Goal: Ask a question

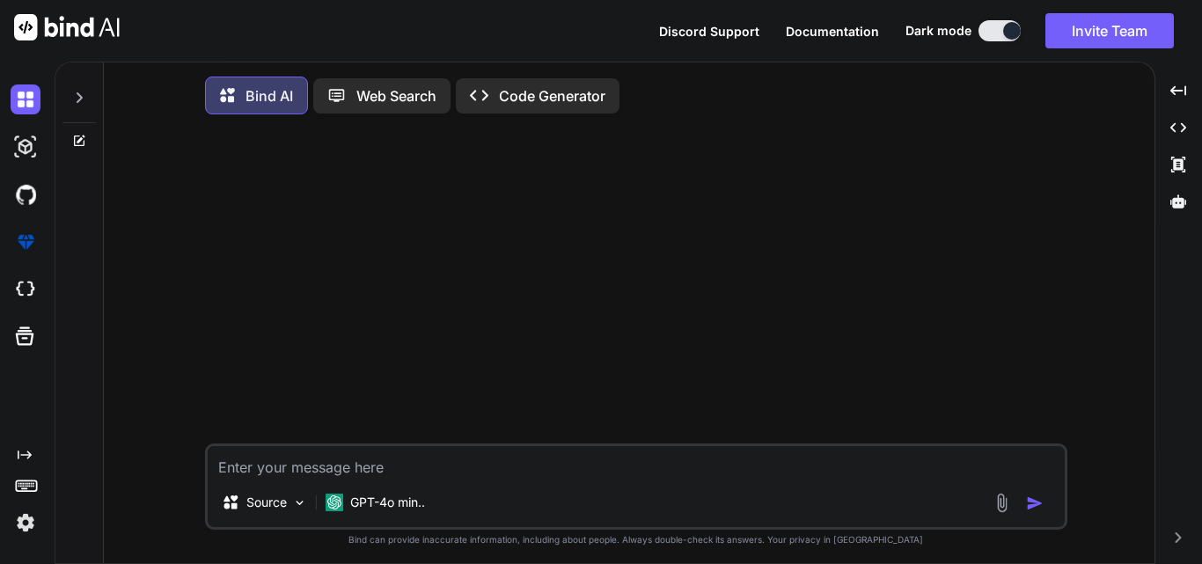
click at [322, 456] on textarea at bounding box center [636, 462] width 857 height 32
click at [26, 284] on img at bounding box center [26, 290] width 30 height 30
click at [26, 521] on img at bounding box center [26, 523] width 30 height 30
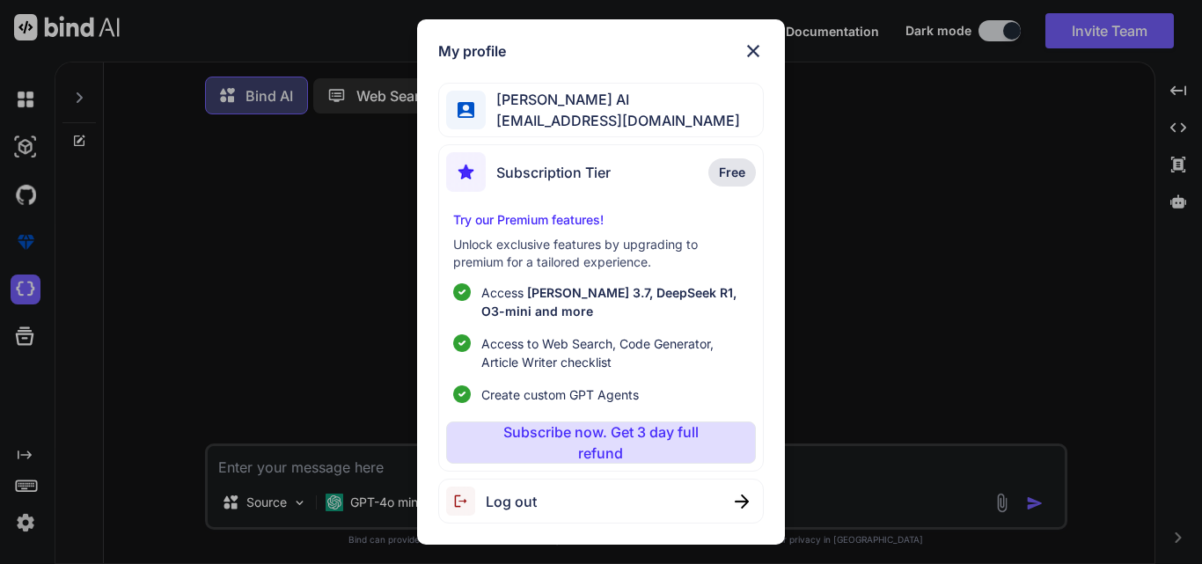
click at [751, 57] on img at bounding box center [753, 50] width 21 height 21
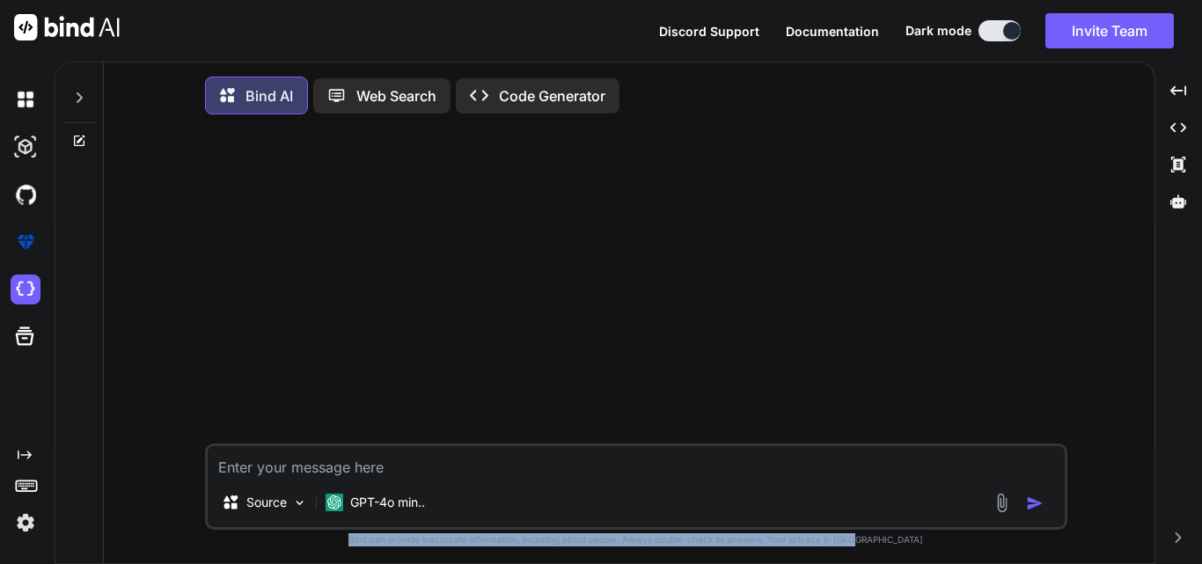
drag, startPoint x: 374, startPoint y: 543, endPoint x: 894, endPoint y: 548, distance: 520.2
click at [894, 547] on p "Bind can provide inaccurate information, including about people. Always double-…" at bounding box center [636, 539] width 863 height 13
click at [895, 545] on p "Bind can provide inaccurate information, including about people. Always double-…" at bounding box center [636, 539] width 863 height 13
drag, startPoint x: 895, startPoint y: 545, endPoint x: 366, endPoint y: 544, distance: 529.0
click at [366, 544] on p "Bind can provide inaccurate information, including about people. Always double-…" at bounding box center [636, 539] width 863 height 13
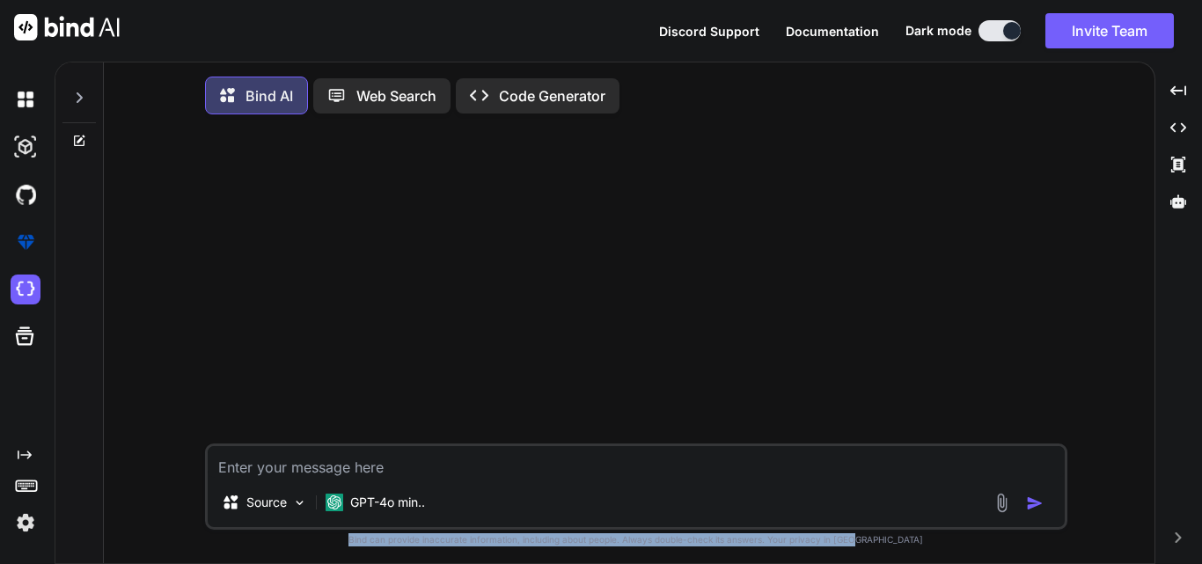
click at [366, 544] on p "Bind can provide inaccurate information, including about people. Always double-…" at bounding box center [636, 539] width 863 height 13
drag, startPoint x: 366, startPoint y: 544, endPoint x: 894, endPoint y: 540, distance: 528.1
click at [894, 540] on p "Bind can provide inaccurate information, including about people. Always double-…" at bounding box center [636, 539] width 863 height 13
click at [898, 540] on p "Bind can provide inaccurate information, including about people. Always double-…" at bounding box center [636, 539] width 863 height 13
drag, startPoint x: 898, startPoint y: 540, endPoint x: 363, endPoint y: 544, distance: 535.1
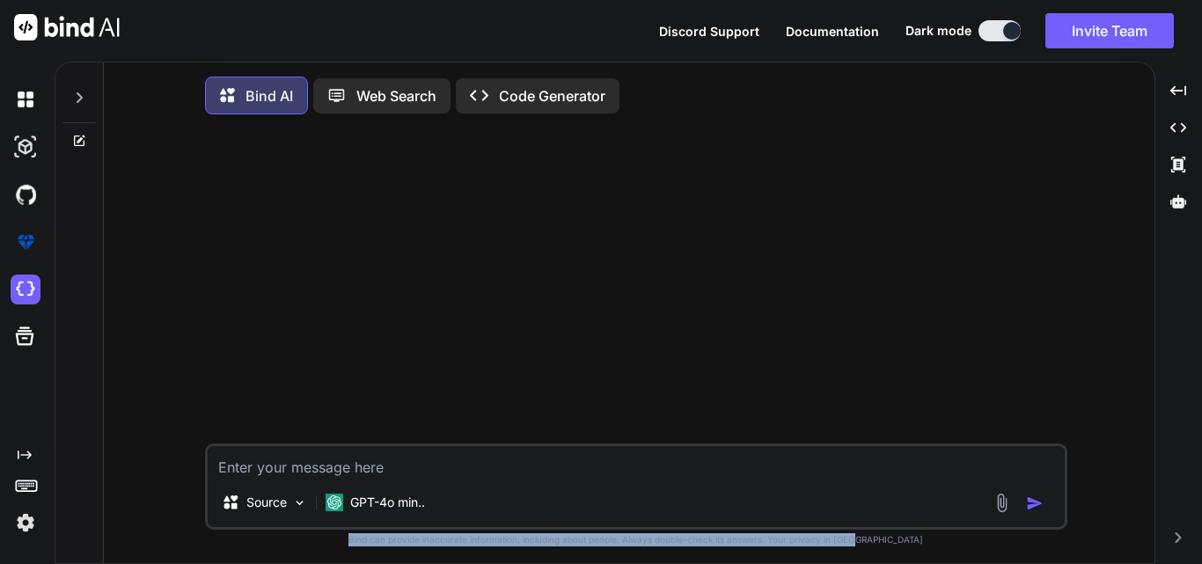
click at [363, 544] on p "Bind can provide inaccurate information, including about people. Always double-…" at bounding box center [636, 539] width 863 height 13
drag, startPoint x: 363, startPoint y: 544, endPoint x: 918, endPoint y: 542, distance: 555.4
click at [918, 542] on p "Bind can provide inaccurate information, including about people. Always double-…" at bounding box center [636, 539] width 863 height 13
click at [916, 542] on p "Bind can provide inaccurate information, including about people. Always double-…" at bounding box center [636, 539] width 863 height 13
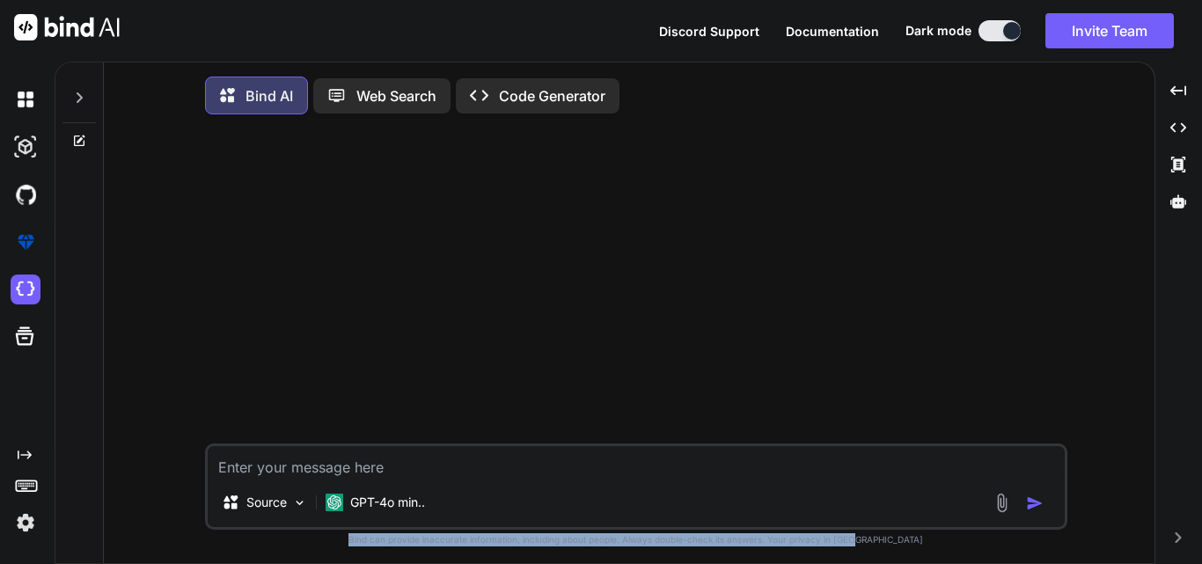
drag, startPoint x: 916, startPoint y: 542, endPoint x: 375, endPoint y: 545, distance: 541.3
click at [375, 545] on p "Bind can provide inaccurate information, including about people. Always double-…" at bounding box center [636, 539] width 863 height 13
click at [363, 540] on p "Bind can provide inaccurate information, including about people. Always double-…" at bounding box center [636, 539] width 863 height 13
drag, startPoint x: 412, startPoint y: 540, endPoint x: 909, endPoint y: 555, distance: 497.5
click at [908, 557] on div "Source GPT-4o min.. Created with Bind Always check its answers. Privacy in Bind…" at bounding box center [636, 347] width 863 height 439
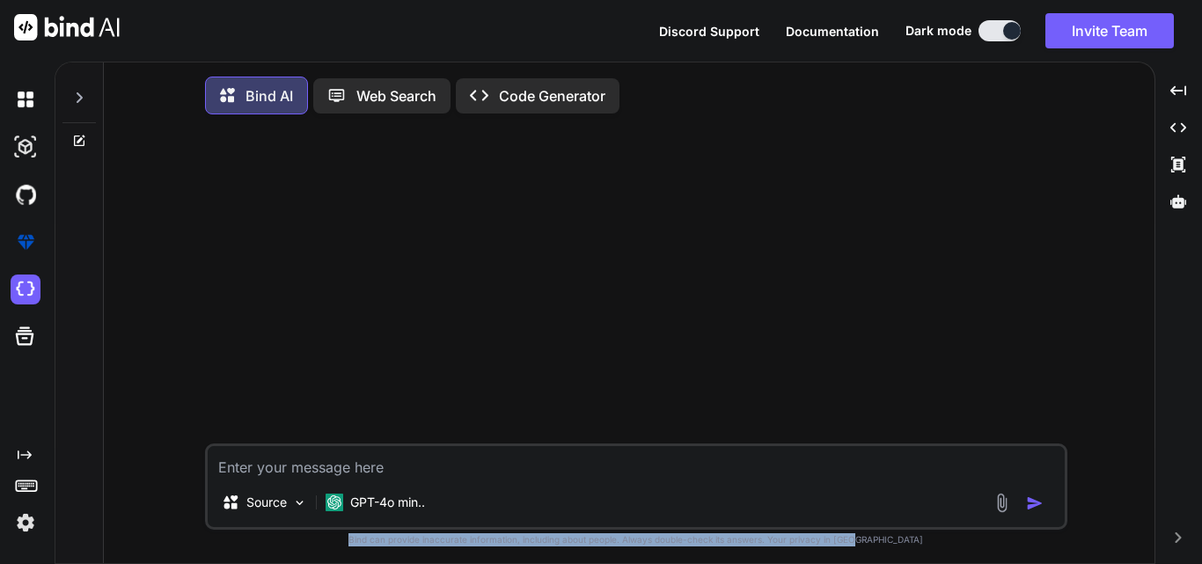
click at [914, 544] on p "Bind can provide inaccurate information, including about people. Always double-…" at bounding box center [636, 539] width 863 height 13
drag, startPoint x: 914, startPoint y: 544, endPoint x: 341, endPoint y: 544, distance: 572.1
click at [341, 544] on p "Bind can provide inaccurate information, including about people. Always double-…" at bounding box center [636, 539] width 863 height 13
click at [339, 544] on p "Bind can provide inaccurate information, including about people. Always double-…" at bounding box center [636, 539] width 863 height 13
drag, startPoint x: 339, startPoint y: 543, endPoint x: 923, endPoint y: 549, distance: 584.4
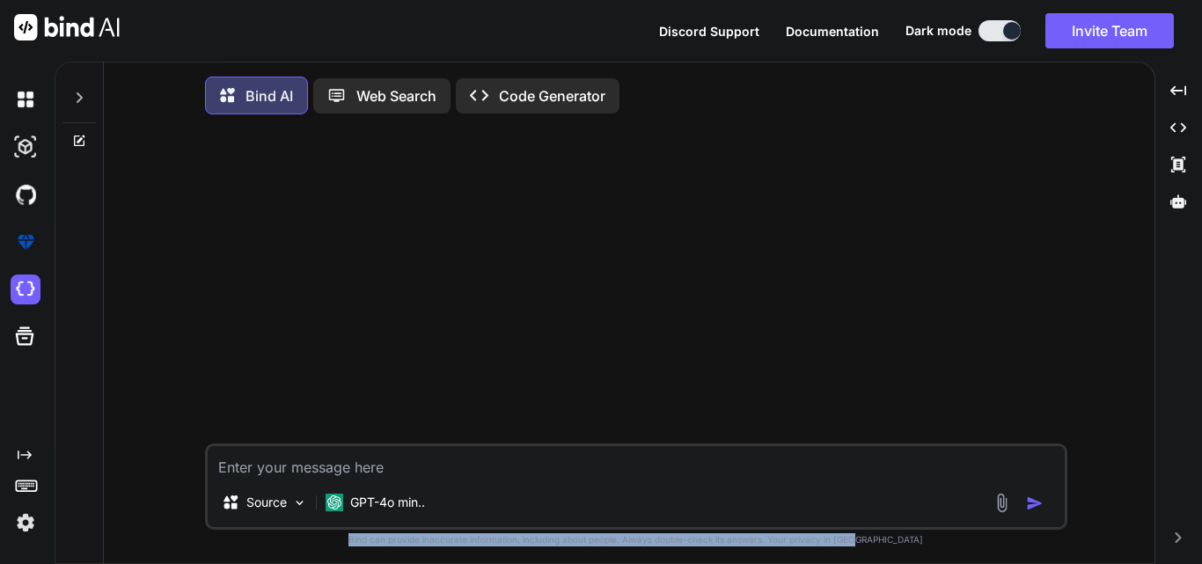
click at [923, 547] on p "Bind can provide inaccurate information, including about people. Always double-…" at bounding box center [636, 539] width 863 height 13
click at [927, 545] on p "Bind can provide inaccurate information, including about people. Always double-…" at bounding box center [636, 539] width 863 height 13
drag, startPoint x: 927, startPoint y: 545, endPoint x: 377, endPoint y: 541, distance: 550.1
click at [377, 541] on p "Bind can provide inaccurate information, including about people. Always double-…" at bounding box center [636, 539] width 863 height 13
click at [324, 540] on p "Bind can provide inaccurate information, including about people. Always double-…" at bounding box center [636, 539] width 863 height 13
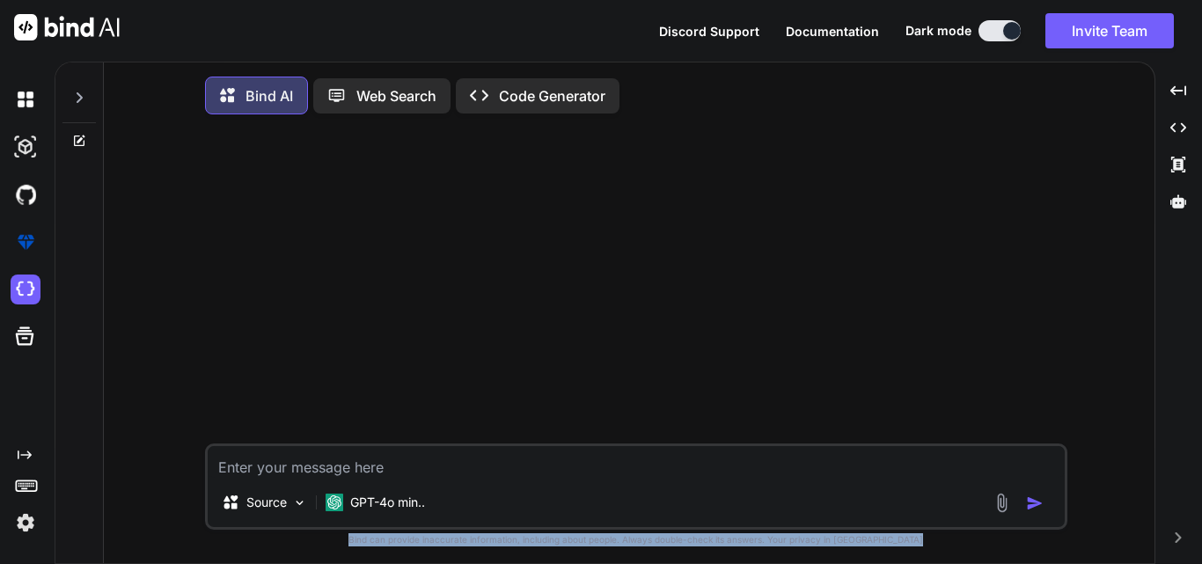
drag, startPoint x: 324, startPoint y: 540, endPoint x: 946, endPoint y: 548, distance: 622.3
click at [946, 547] on p "Bind can provide inaccurate information, including about people. Always double-…" at bounding box center [636, 539] width 863 height 13
click at [945, 544] on p "Bind can provide inaccurate information, including about people. Always double-…" at bounding box center [636, 539] width 863 height 13
drag, startPoint x: 945, startPoint y: 544, endPoint x: 344, endPoint y: 544, distance: 601.1
click at [344, 544] on p "Bind can provide inaccurate information, including about people. Always double-…" at bounding box center [636, 539] width 863 height 13
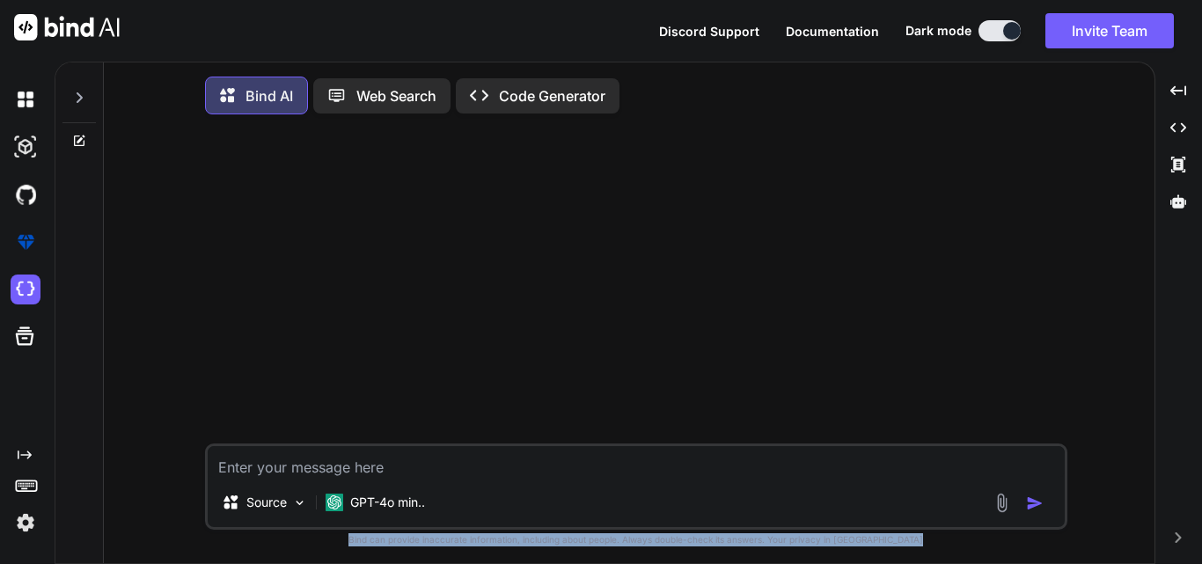
click at [334, 541] on p "Bind can provide inaccurate information, including about people. Always double-…" at bounding box center [636, 539] width 863 height 13
drag, startPoint x: 334, startPoint y: 541, endPoint x: 976, endPoint y: 541, distance: 642.5
click at [976, 541] on p "Bind can provide inaccurate information, including about people. Always double-…" at bounding box center [636, 539] width 863 height 13
click at [941, 541] on p "Bind can provide inaccurate information, including about people. Always double-…" at bounding box center [636, 539] width 863 height 13
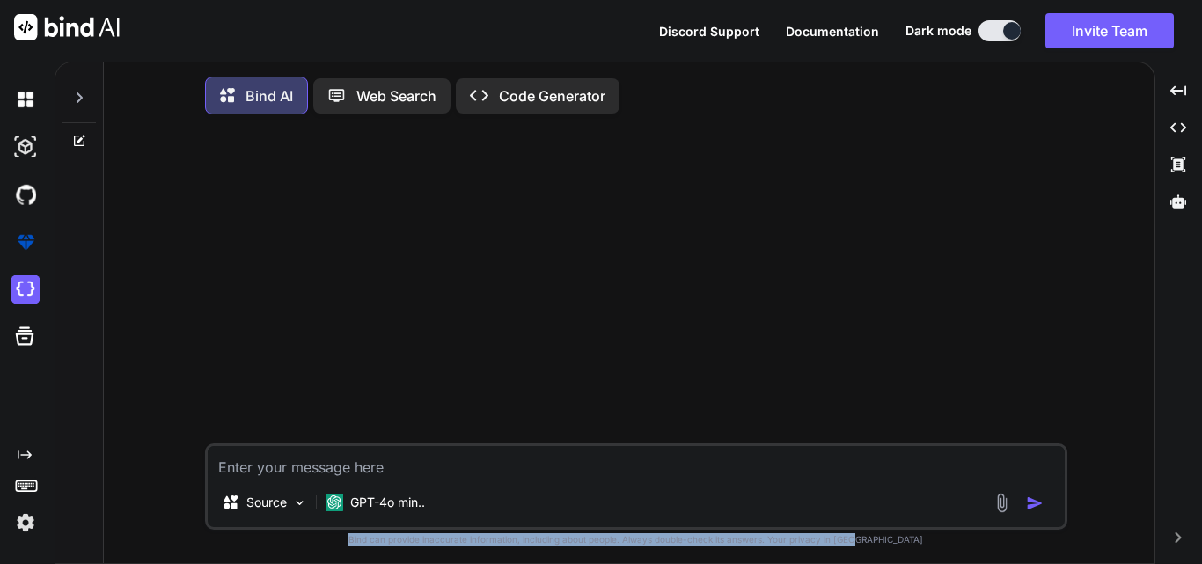
drag, startPoint x: 941, startPoint y: 541, endPoint x: 341, endPoint y: 541, distance: 600.2
click at [341, 541] on p "Bind can provide inaccurate information, including about people. Always double-…" at bounding box center [636, 539] width 863 height 13
click at [309, 539] on p "Bind can provide inaccurate information, including about people. Always double-…" at bounding box center [636, 539] width 863 height 13
drag, startPoint x: 309, startPoint y: 539, endPoint x: 960, endPoint y: 539, distance: 651.3
click at [960, 539] on p "Bind can provide inaccurate information, including about people. Always double-…" at bounding box center [636, 539] width 863 height 13
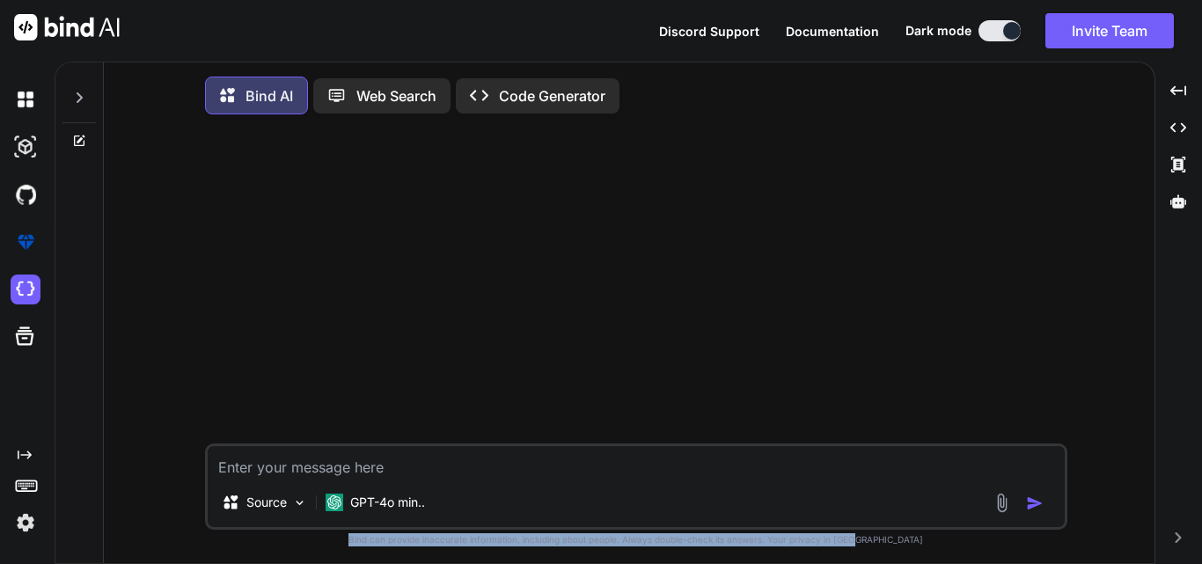
click at [958, 540] on p "Bind can provide inaccurate information, including about people. Always double-…" at bounding box center [636, 539] width 863 height 13
drag, startPoint x: 958, startPoint y: 540, endPoint x: 270, endPoint y: 538, distance: 688.3
click at [270, 538] on p "Bind can provide inaccurate information, including about people. Always double-…" at bounding box center [636, 539] width 863 height 13
click at [292, 538] on p "Bind can provide inaccurate information, including about people. Always double-…" at bounding box center [636, 539] width 863 height 13
drag, startPoint x: 292, startPoint y: 538, endPoint x: 980, endPoint y: 569, distance: 688.1
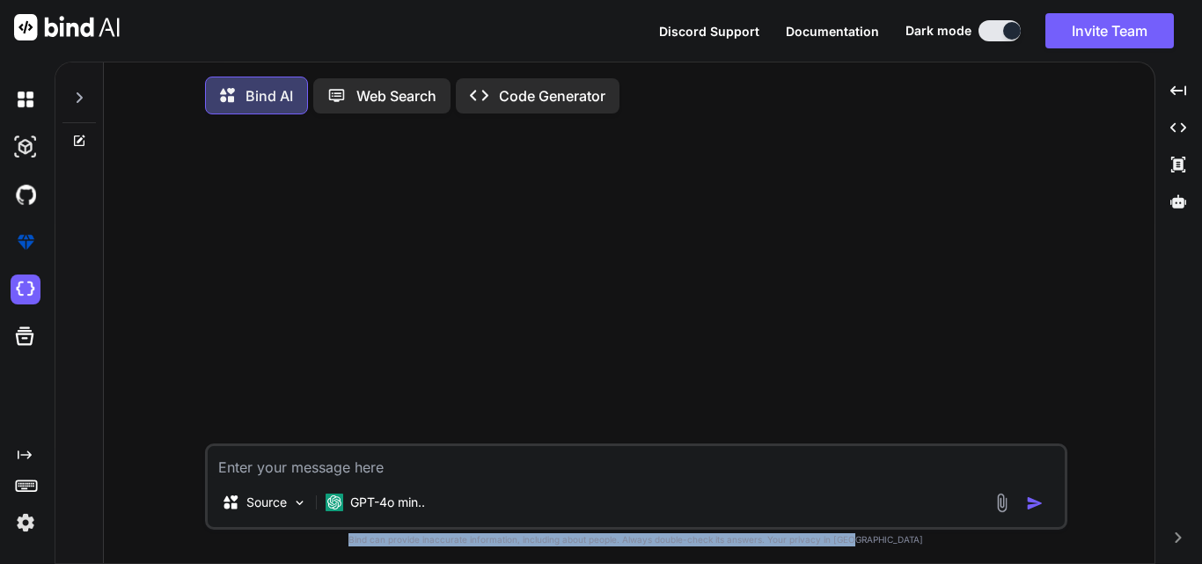
click at [980, 563] on html "Discord Support Documentation Dark mode Invite Team Created with Pixso. Created…" at bounding box center [601, 282] width 1202 height 564
click at [980, 547] on p "Bind can provide inaccurate information, including about people. Always double-…" at bounding box center [636, 539] width 863 height 13
drag, startPoint x: 980, startPoint y: 549, endPoint x: 355, endPoint y: 540, distance: 625.8
click at [355, 540] on p "Bind can provide inaccurate information, including about people. Always double-…" at bounding box center [636, 539] width 863 height 13
click at [318, 539] on p "Bind can provide inaccurate information, including about people. Always double-…" at bounding box center [636, 539] width 863 height 13
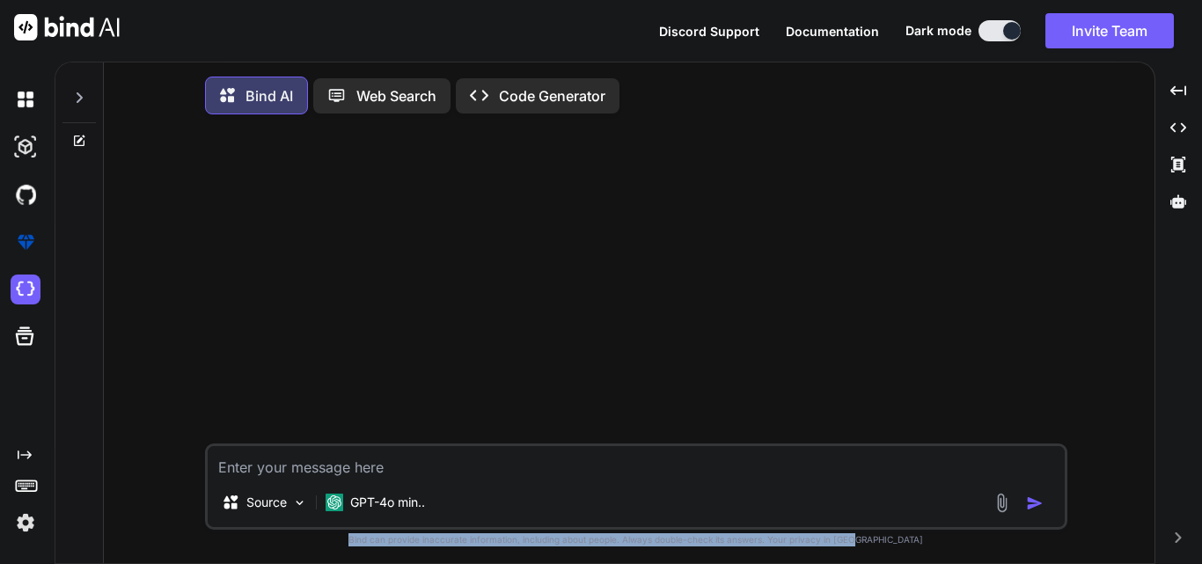
drag, startPoint x: 318, startPoint y: 540, endPoint x: 921, endPoint y: 550, distance: 603.0
click at [921, 547] on p "Bind can provide inaccurate information, including about people. Always double-…" at bounding box center [636, 539] width 863 height 13
click at [952, 545] on p "Bind can provide inaccurate information, including about people. Always double-…" at bounding box center [636, 539] width 863 height 13
drag, startPoint x: 955, startPoint y: 542, endPoint x: 348, endPoint y: 566, distance: 607.7
click at [348, 563] on html "Discord Support Documentation Dark mode Invite Team Created with Pixso. Created…" at bounding box center [601, 282] width 1202 height 564
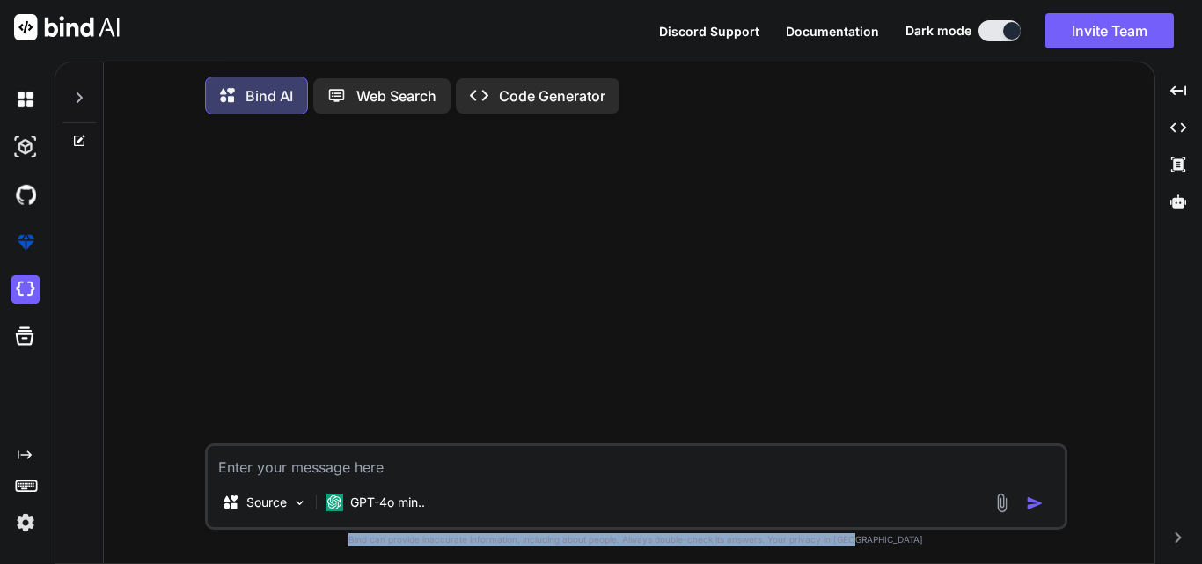
click at [308, 541] on p "Bind can provide inaccurate information, including about people. Always double-…" at bounding box center [636, 539] width 863 height 13
click at [309, 541] on p "Bind can provide inaccurate information, including about people. Always double-…" at bounding box center [636, 539] width 863 height 13
drag, startPoint x: 309, startPoint y: 541, endPoint x: 951, endPoint y: 544, distance: 642.5
click at [951, 544] on p "Bind can provide inaccurate information, including about people. Always double-…" at bounding box center [636, 539] width 863 height 13
click at [962, 544] on p "Bind can provide inaccurate information, including about people. Always double-…" at bounding box center [636, 539] width 863 height 13
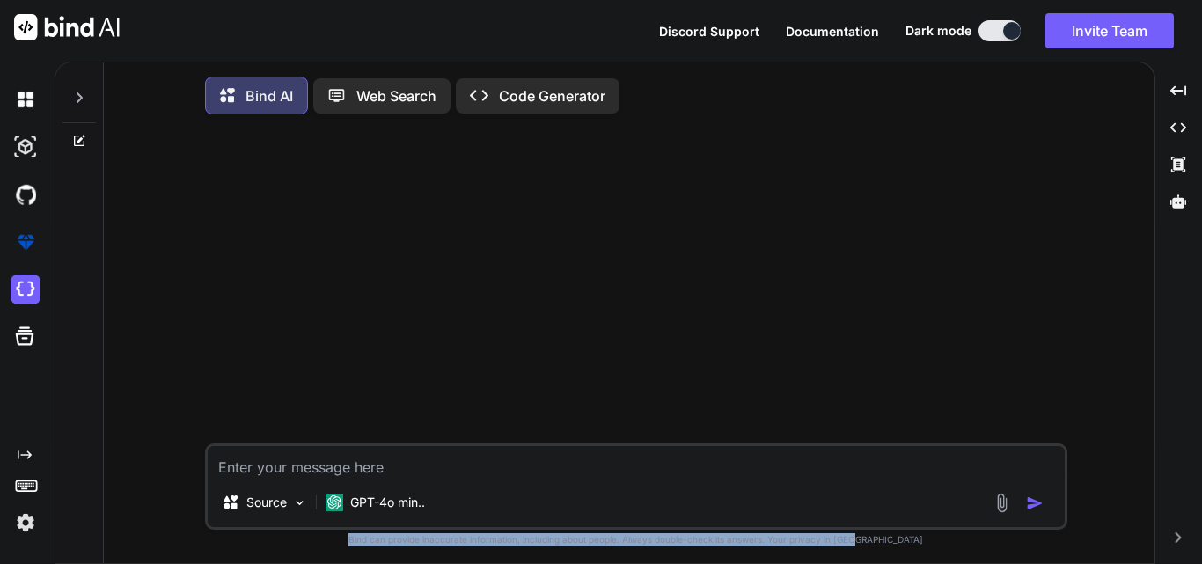
drag, startPoint x: 962, startPoint y: 544, endPoint x: 319, endPoint y: 541, distance: 643.4
click at [319, 541] on p "Bind can provide inaccurate information, including about people. Always double-…" at bounding box center [636, 539] width 863 height 13
drag, startPoint x: 319, startPoint y: 541, endPoint x: 978, endPoint y: 553, distance: 659.3
click at [978, 553] on div "Source GPT-4o min.. Created with Bind Always check its answers. Privacy in Bind…" at bounding box center [636, 347] width 863 height 439
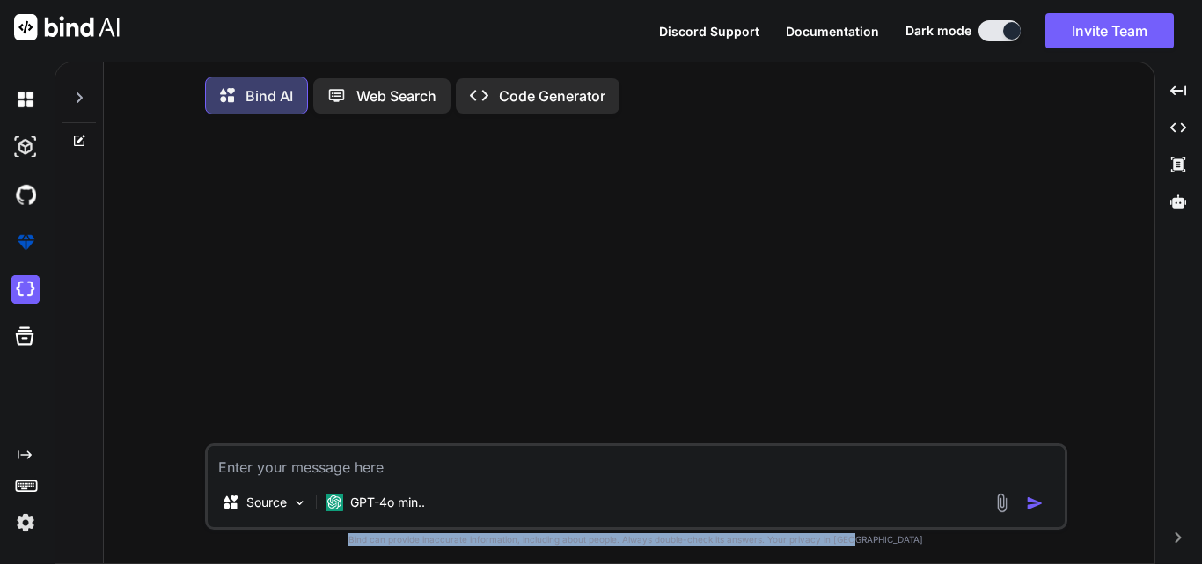
click at [980, 544] on p "Bind can provide inaccurate information, including about people. Always double-…" at bounding box center [636, 539] width 863 height 13
drag, startPoint x: 980, startPoint y: 544, endPoint x: 319, endPoint y: 548, distance: 661.9
click at [319, 547] on p "Bind can provide inaccurate information, including about people. Always double-…" at bounding box center [636, 539] width 863 height 13
click at [304, 542] on p "Bind can provide inaccurate information, including about people. Always double-…" at bounding box center [636, 539] width 863 height 13
drag, startPoint x: 304, startPoint y: 542, endPoint x: 958, endPoint y: 549, distance: 654.8
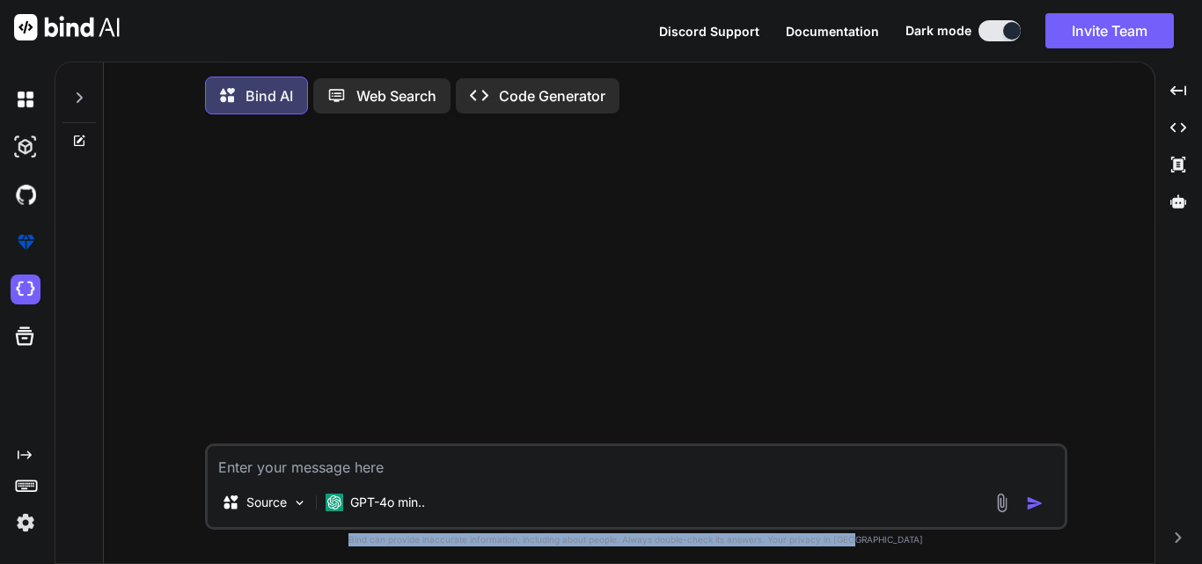
click at [958, 547] on p "Bind can provide inaccurate information, including about people. Always double-…" at bounding box center [636, 539] width 863 height 13
click at [966, 547] on p "Bind can provide inaccurate information, including about people. Always double-…" at bounding box center [636, 539] width 863 height 13
drag, startPoint x: 966, startPoint y: 547, endPoint x: 366, endPoint y: 548, distance: 600.2
click at [366, 547] on p "Bind can provide inaccurate information, including about people. Always double-…" at bounding box center [636, 539] width 863 height 13
click at [327, 546] on p "Bind can provide inaccurate information, including about people. Always double-…" at bounding box center [636, 539] width 863 height 13
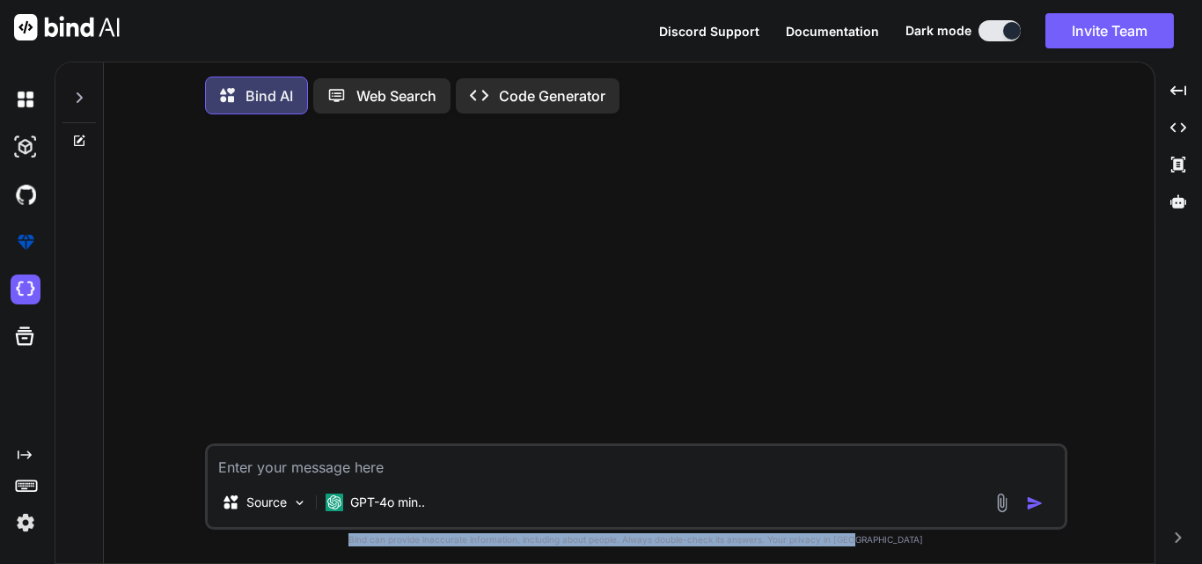
drag, startPoint x: 327, startPoint y: 546, endPoint x: 921, endPoint y: 546, distance: 594.1
click at [921, 546] on p "Bind can provide inaccurate information, including about people. Always double-…" at bounding box center [636, 539] width 863 height 13
click at [944, 541] on p "Bind can provide inaccurate information, including about people. Always double-…" at bounding box center [636, 539] width 863 height 13
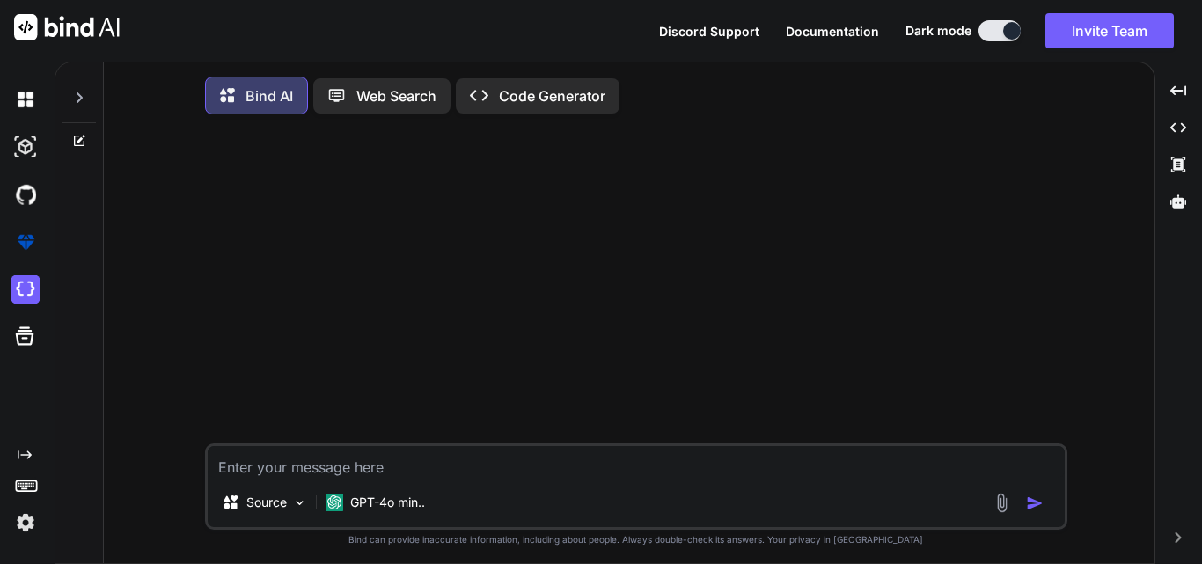
drag, startPoint x: 393, startPoint y: 471, endPoint x: 173, endPoint y: 468, distance: 220.0
click at [173, 468] on div "Source GPT-4o min.. Created with Bind Always check its answers. Privacy in Bind…" at bounding box center [636, 347] width 1037 height 439
drag, startPoint x: 210, startPoint y: 470, endPoint x: 390, endPoint y: 473, distance: 179.6
click at [390, 473] on textarea at bounding box center [636, 462] width 857 height 32
drag, startPoint x: 389, startPoint y: 467, endPoint x: 226, endPoint y: 467, distance: 162.8
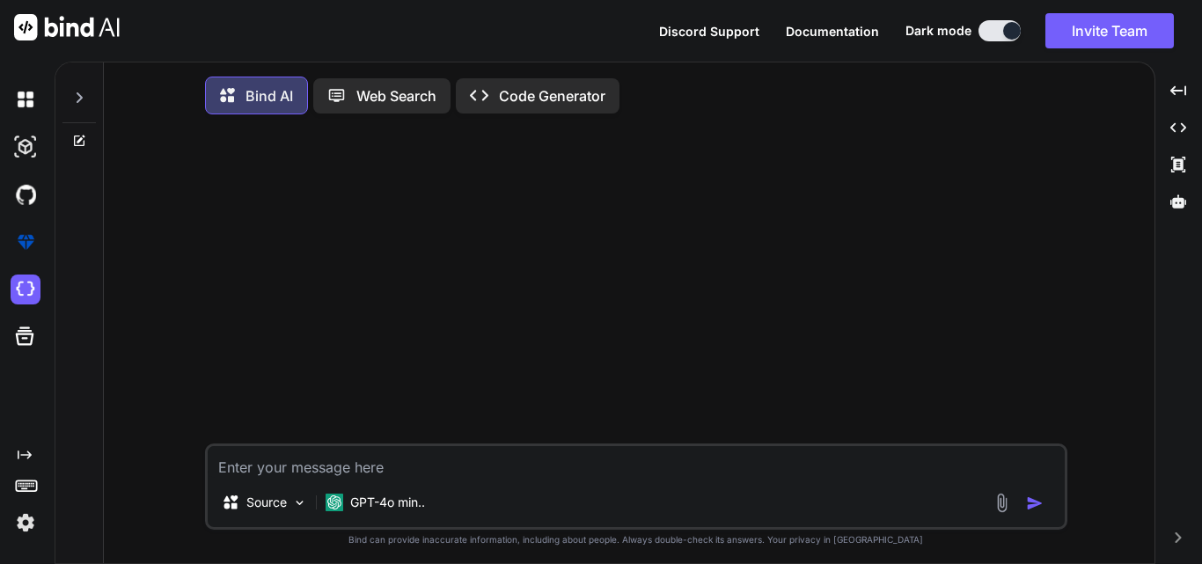
click at [226, 467] on textarea at bounding box center [636, 462] width 857 height 32
